Goal: Task Accomplishment & Management: Manage account settings

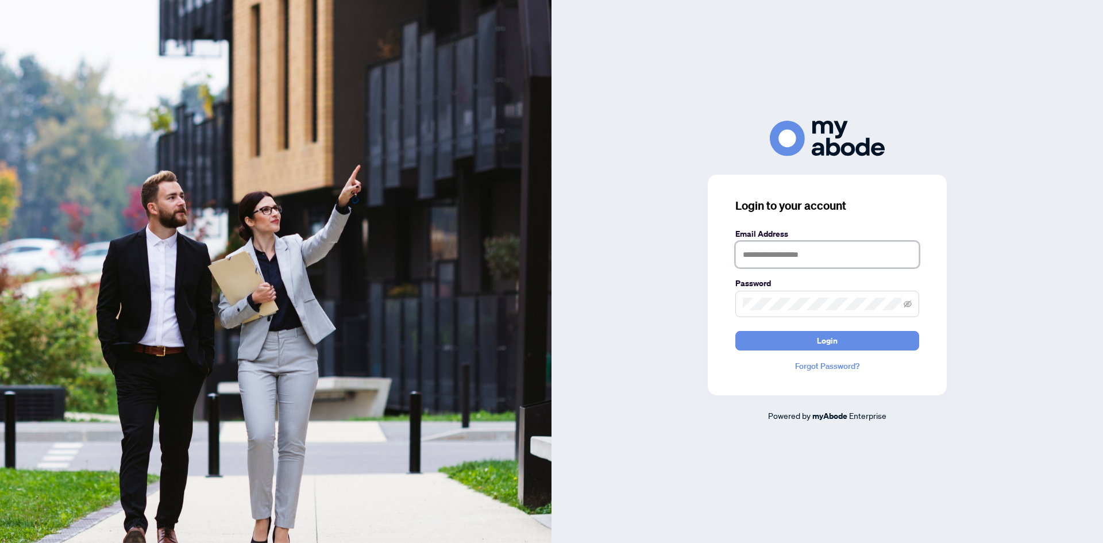
click at [762, 257] on input "text" at bounding box center [827, 254] width 184 height 26
type input "**********"
click at [735, 331] on button "Login" at bounding box center [827, 341] width 184 height 20
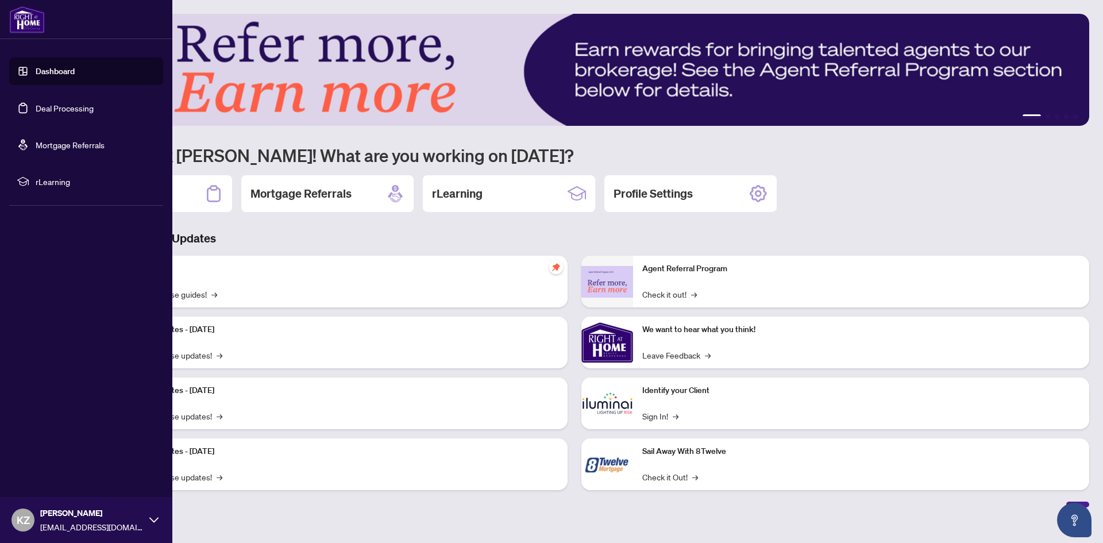
click at [70, 110] on link "Deal Processing" at bounding box center [65, 108] width 58 height 10
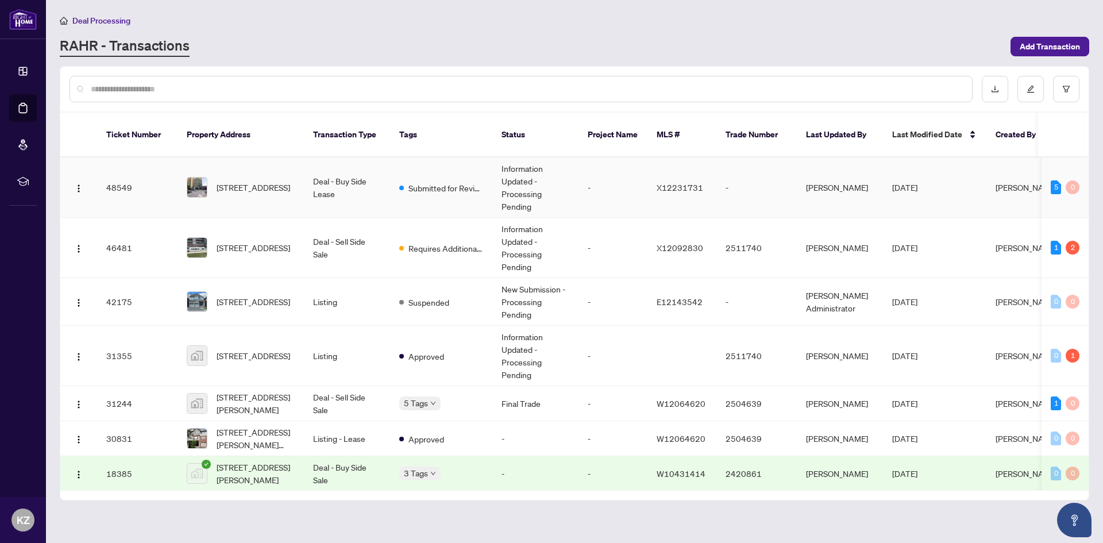
click at [424, 182] on td "Submitted for Review" at bounding box center [441, 187] width 102 height 60
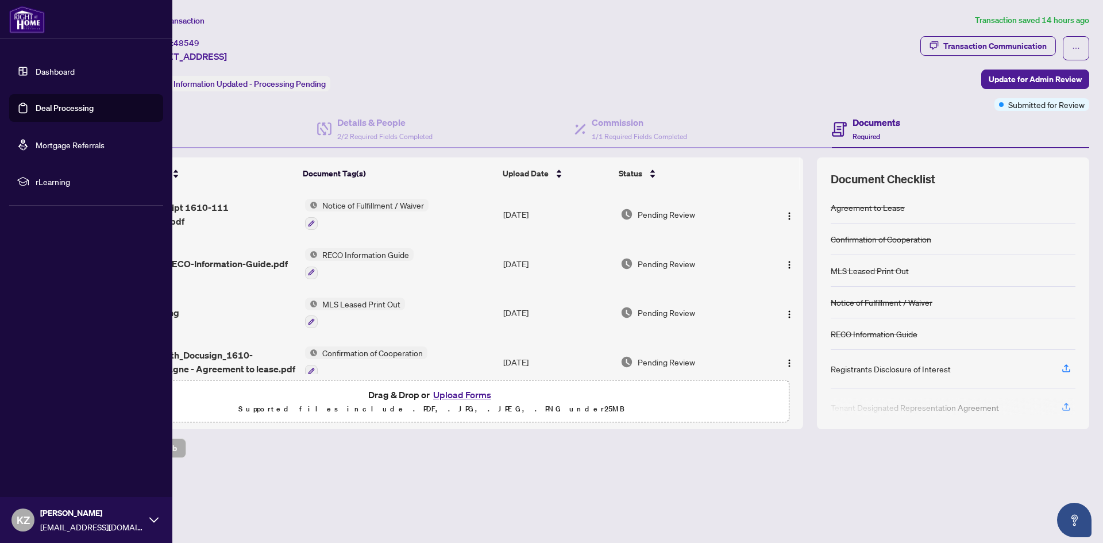
click at [57, 105] on link "Deal Processing" at bounding box center [65, 108] width 58 height 10
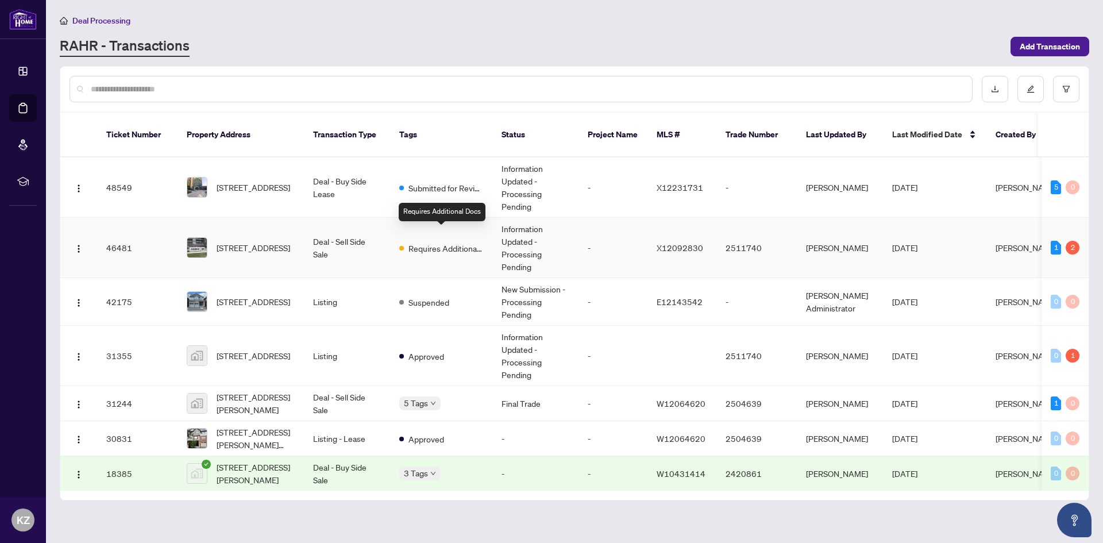
click at [406, 241] on div "Requires Additional Docs" at bounding box center [441, 248] width 84 height 14
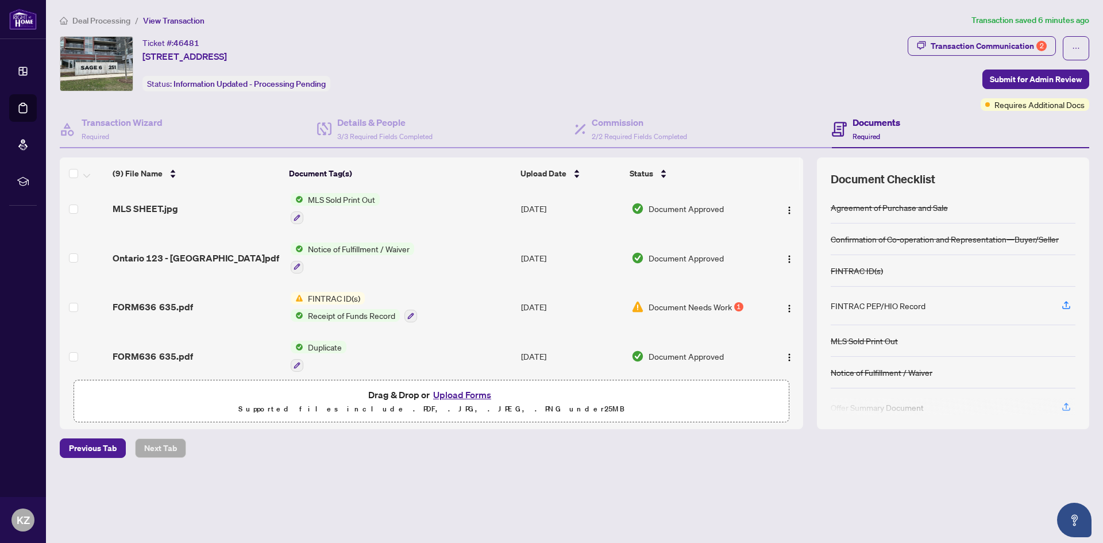
scroll to position [52, 0]
click at [411, 312] on icon "button" at bounding box center [410, 315] width 7 height 7
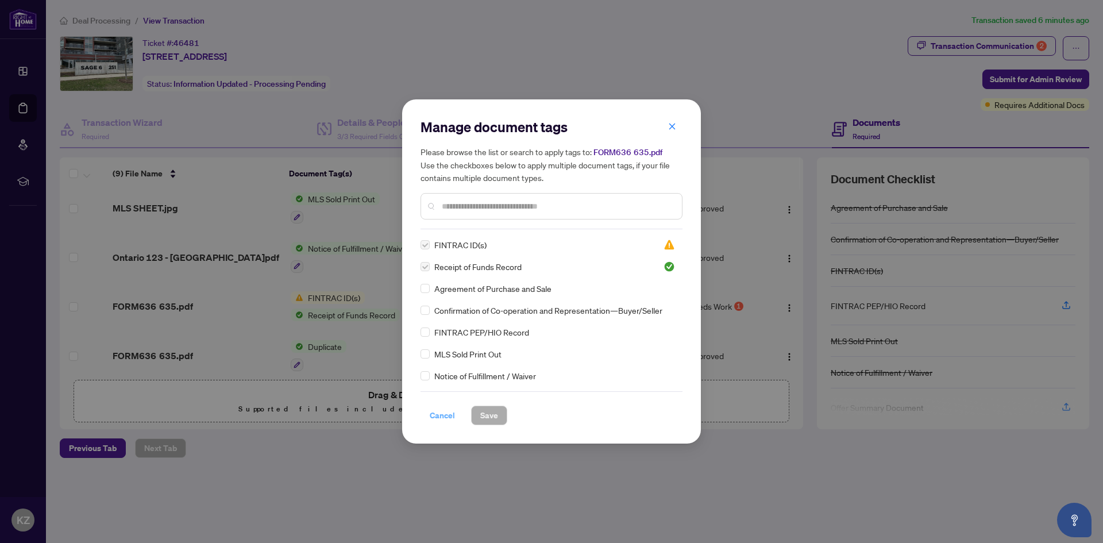
click at [439, 412] on span "Cancel" at bounding box center [442, 415] width 25 height 18
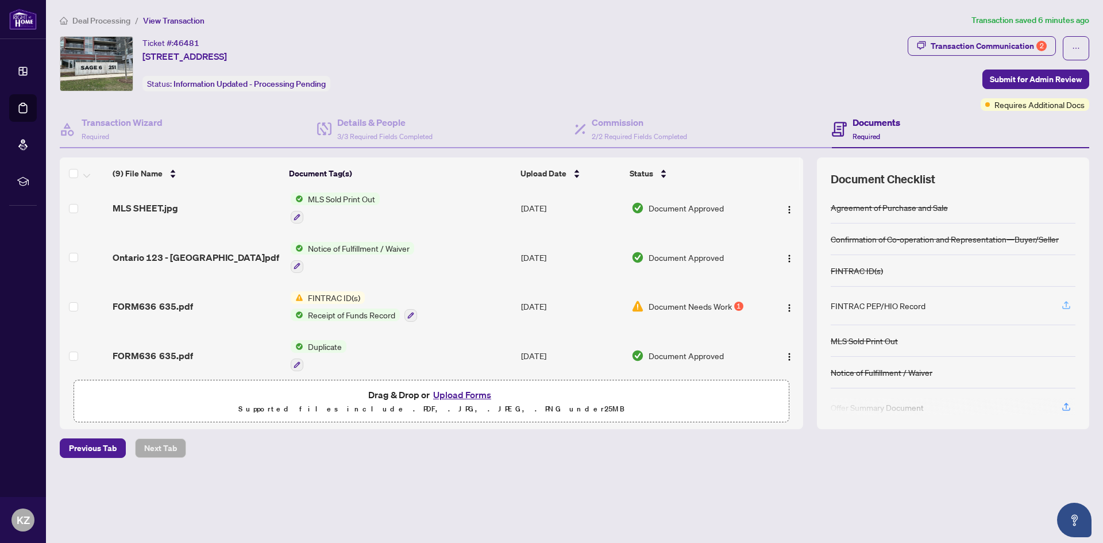
click at [1070, 304] on icon "button" at bounding box center [1066, 305] width 10 height 10
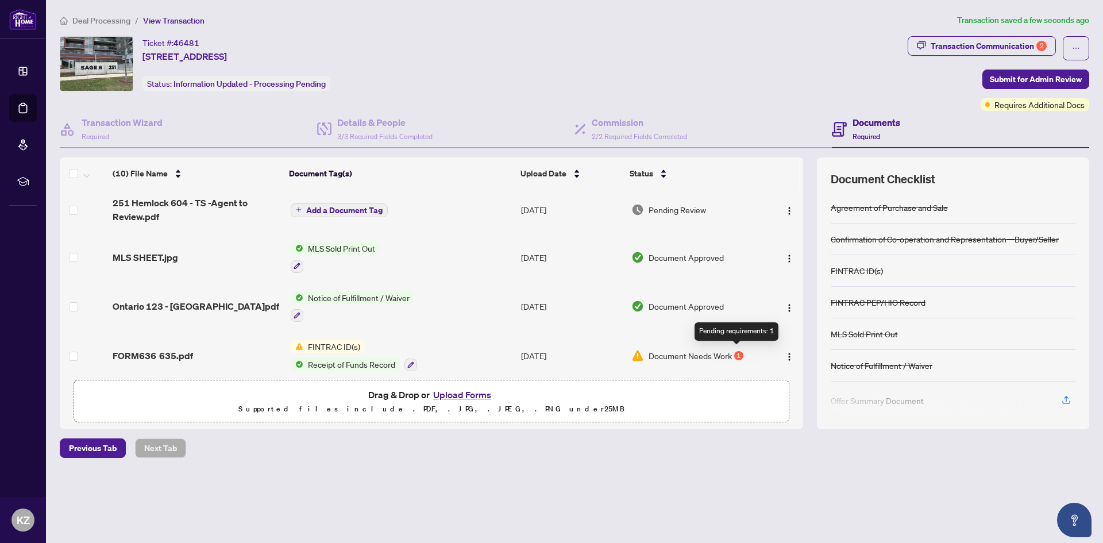
click at [735, 351] on div "1" at bounding box center [738, 355] width 9 height 9
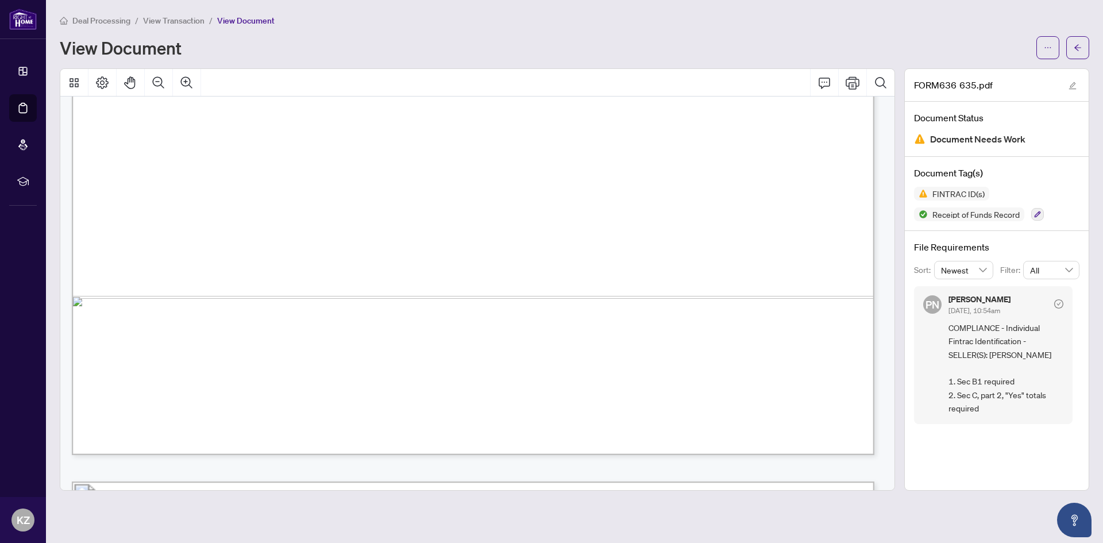
scroll to position [2834, 0]
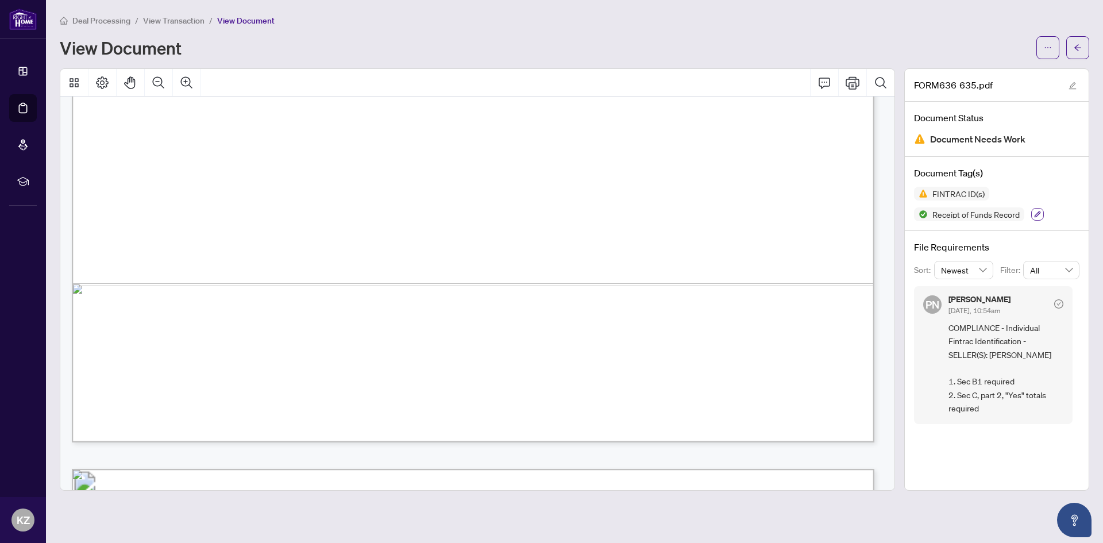
click at [1037, 215] on icon "button" at bounding box center [1037, 214] width 7 height 7
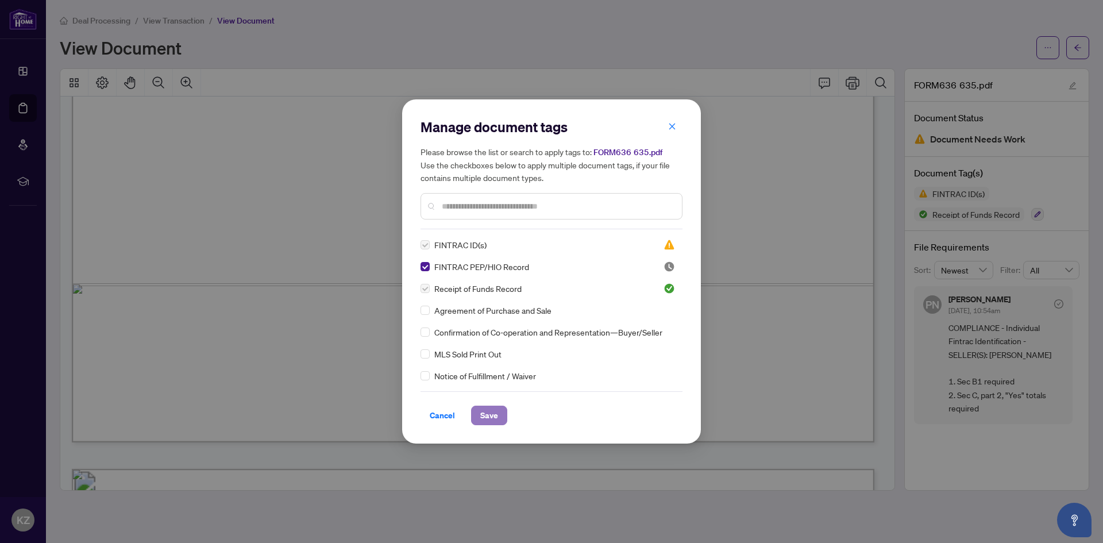
click at [492, 416] on span "Save" at bounding box center [489, 415] width 18 height 18
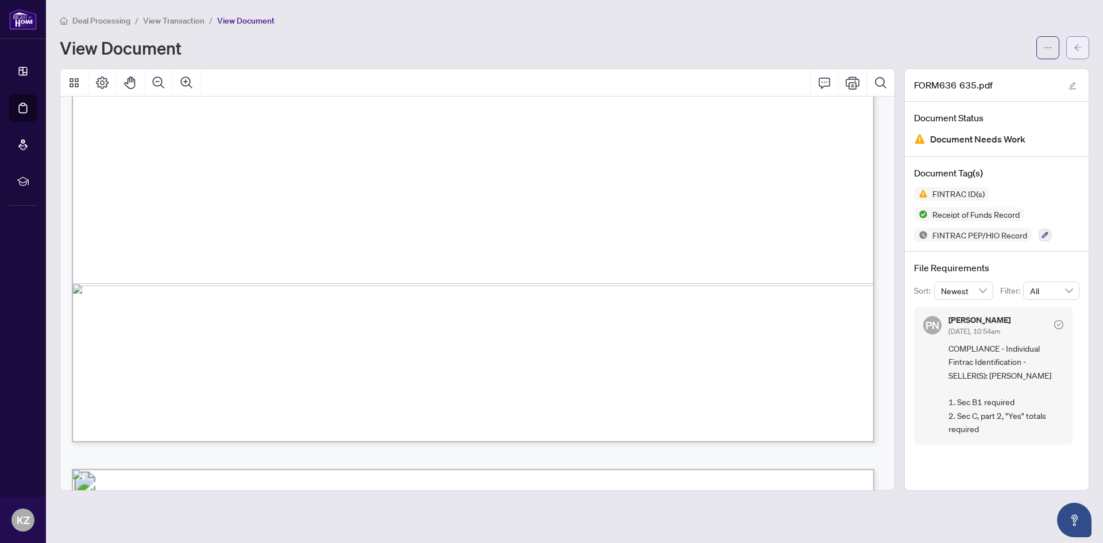
click at [1079, 45] on icon "arrow-left" at bounding box center [1078, 48] width 8 height 8
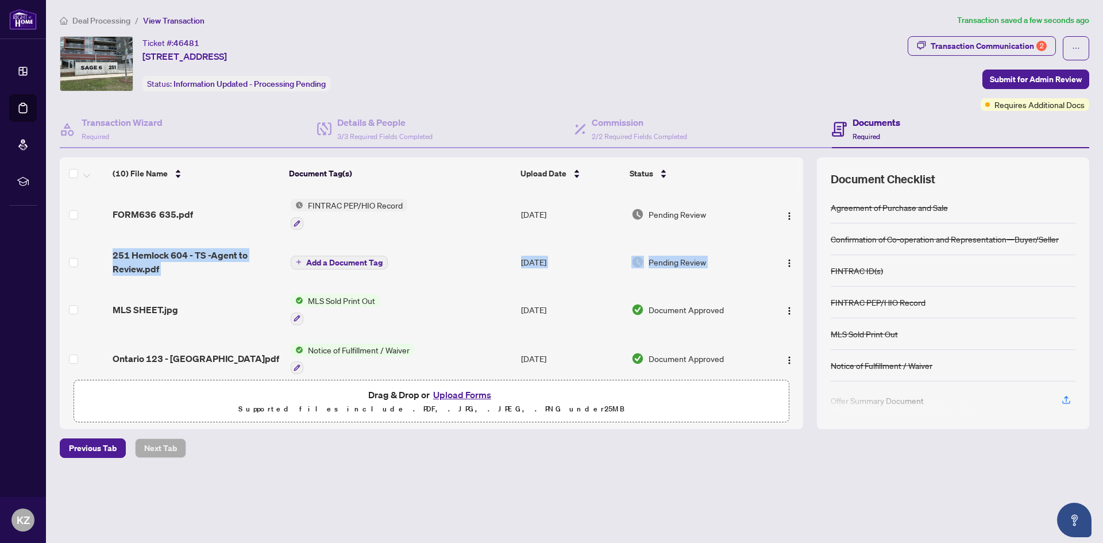
drag, startPoint x: 798, startPoint y: 219, endPoint x: 796, endPoint y: 259, distance: 39.7
click at [796, 259] on tbody "FORM636 635.pdf FINTRAC PEP/HIO Record Aug/14/2025 Pending Review 251 Hemlock 6…" at bounding box center [431, 428] width 743 height 476
click at [1055, 78] on span "Submit for Admin Review" at bounding box center [1036, 79] width 92 height 18
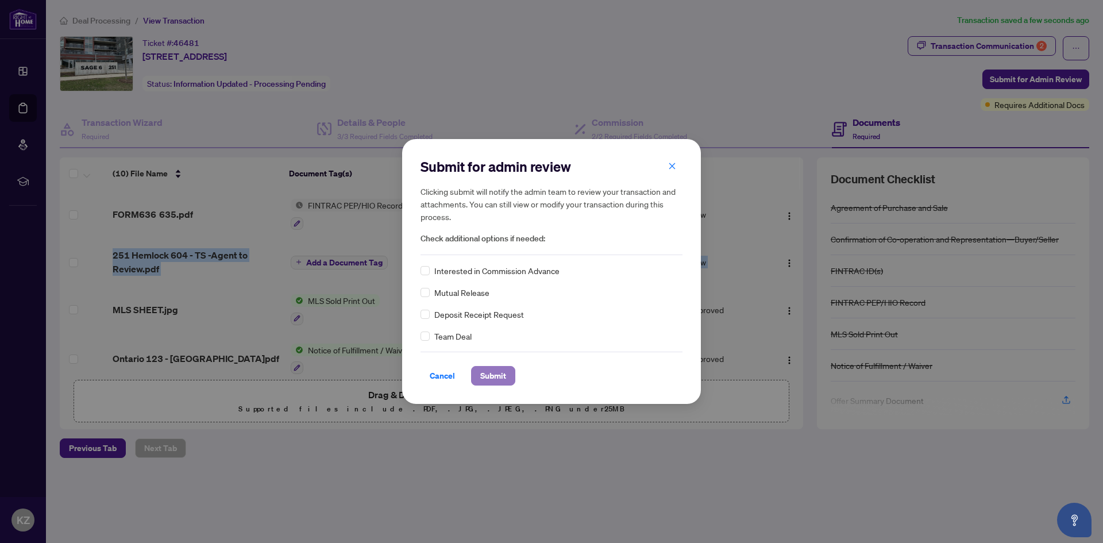
click at [506, 379] on span "Submit" at bounding box center [493, 375] width 26 height 18
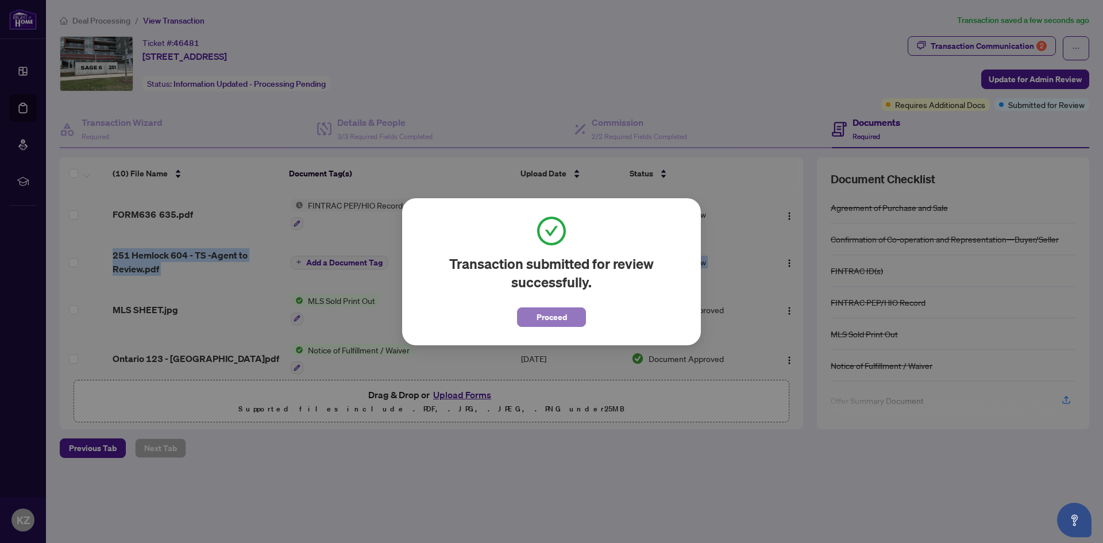
click at [562, 313] on span "Proceed" at bounding box center [552, 317] width 30 height 18
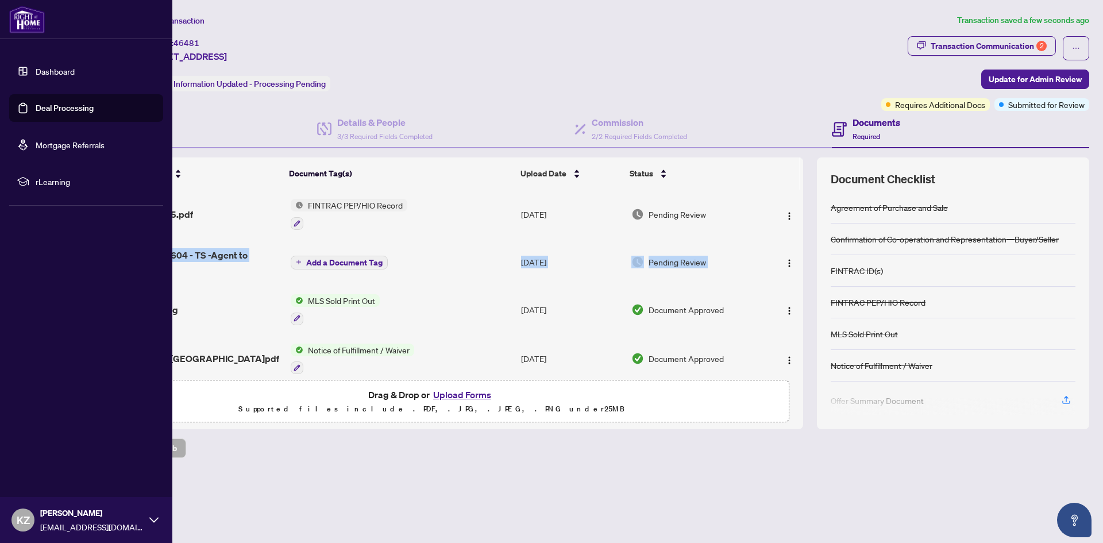
click at [90, 109] on link "Deal Processing" at bounding box center [65, 108] width 58 height 10
